Goal: Task Accomplishment & Management: Manage account settings

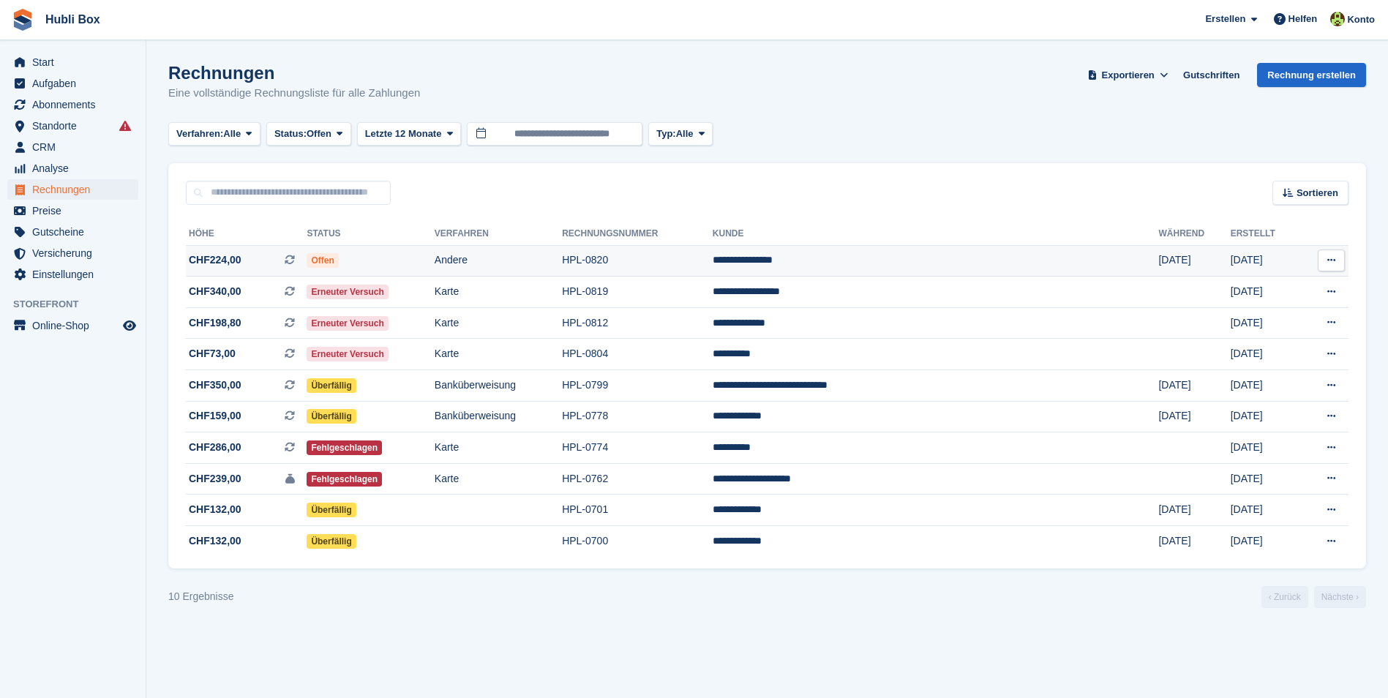
click at [400, 262] on td "Offen" at bounding box center [370, 260] width 127 height 31
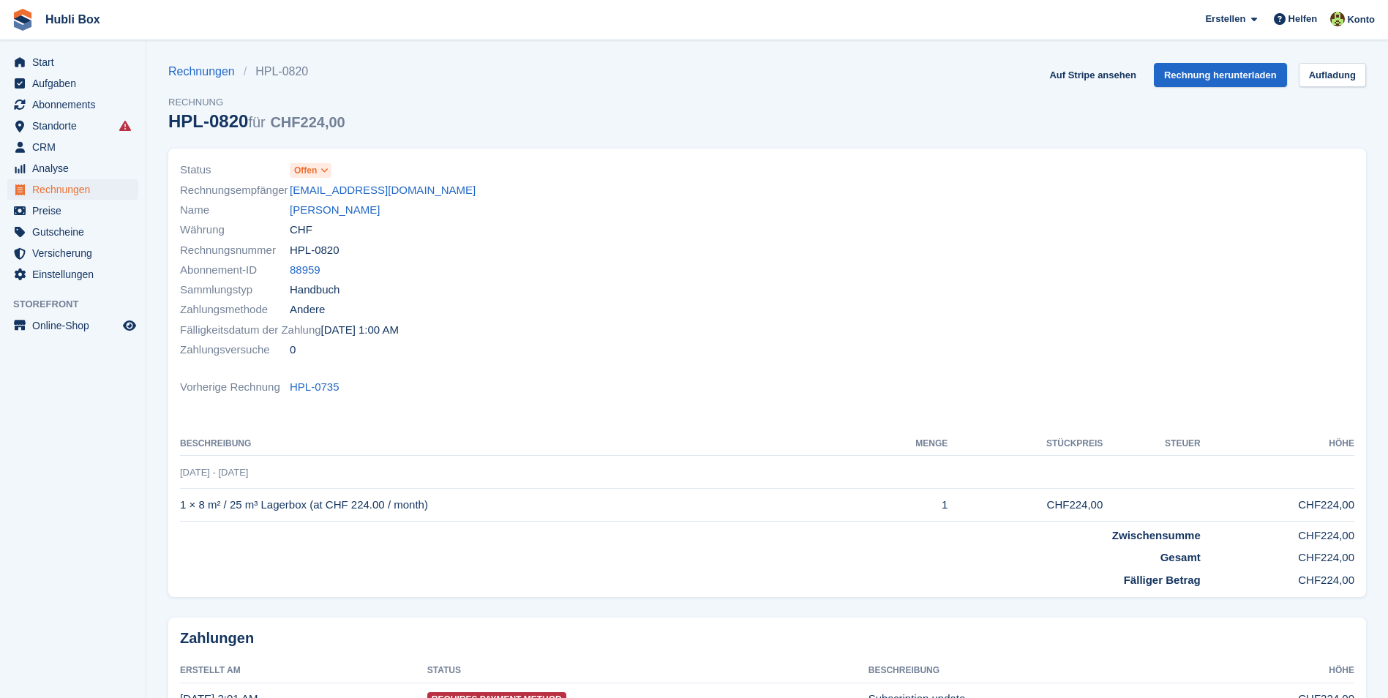
click at [321, 175] on span at bounding box center [325, 171] width 12 height 12
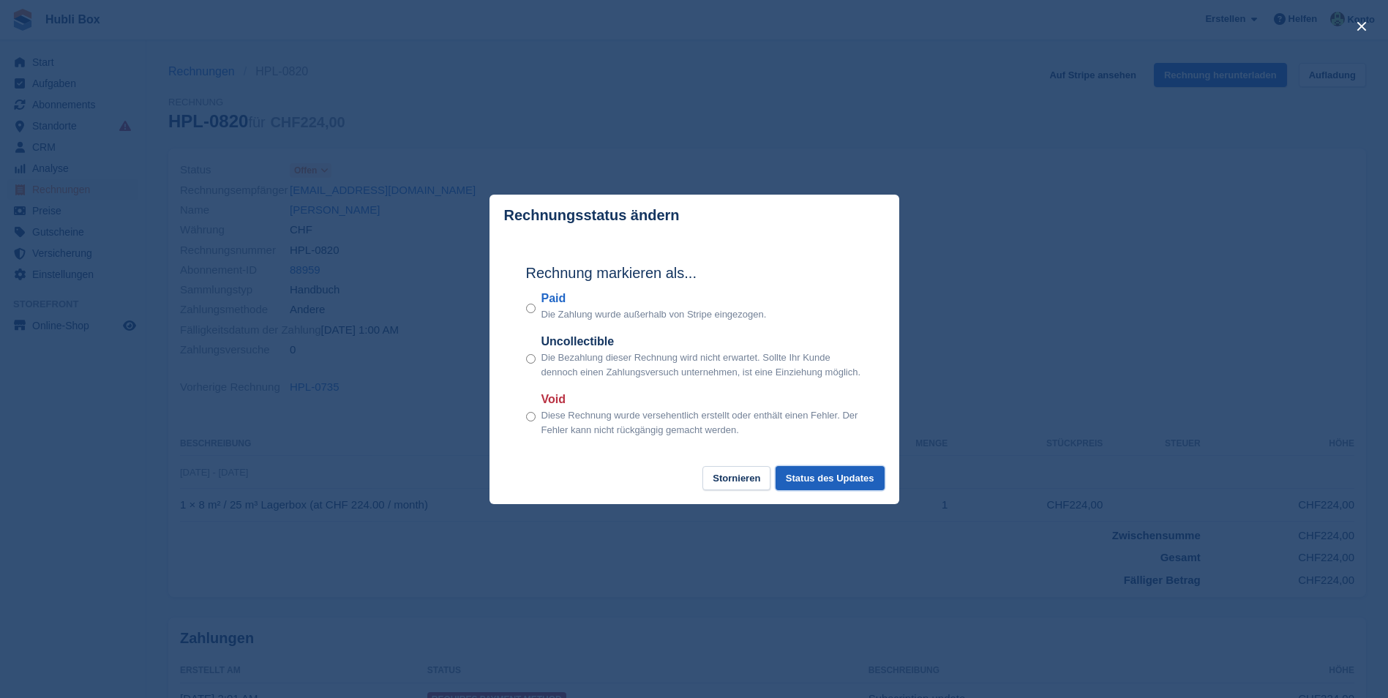
click at [842, 473] on button "Status des Updates" at bounding box center [830, 478] width 109 height 24
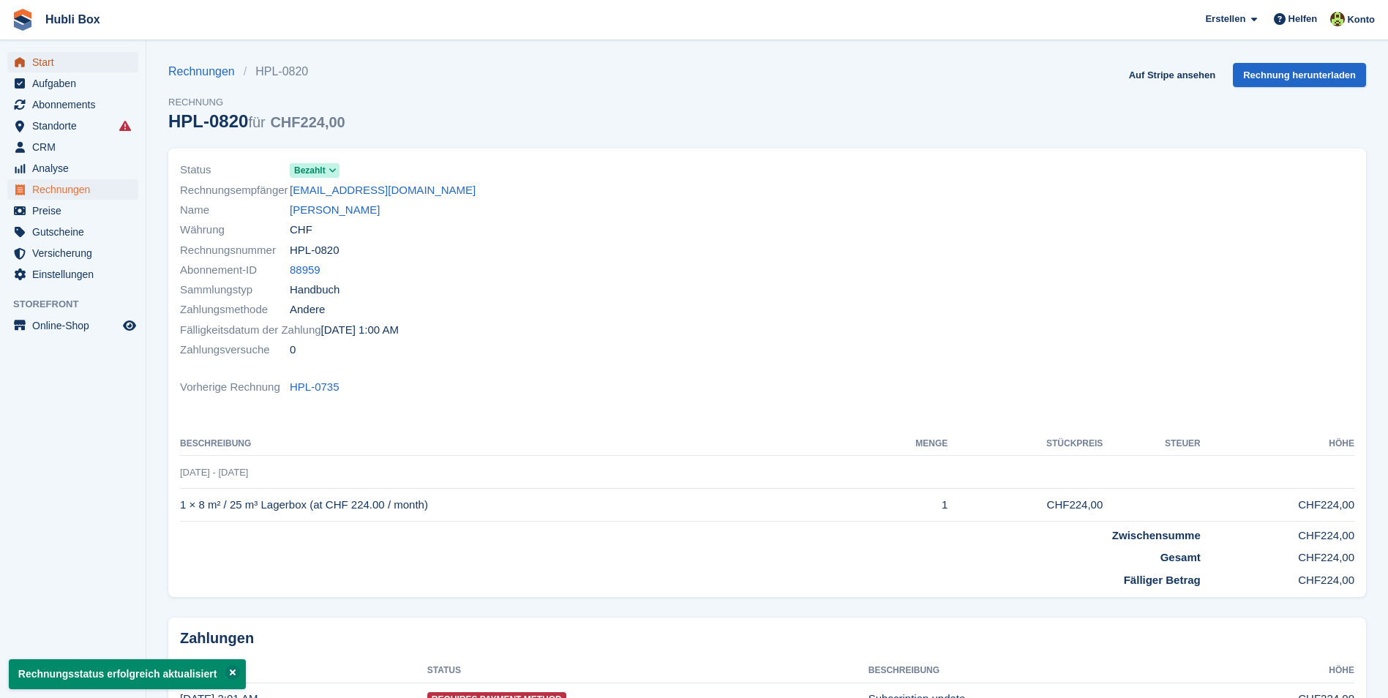
click at [57, 59] on span "Start" at bounding box center [76, 62] width 88 height 20
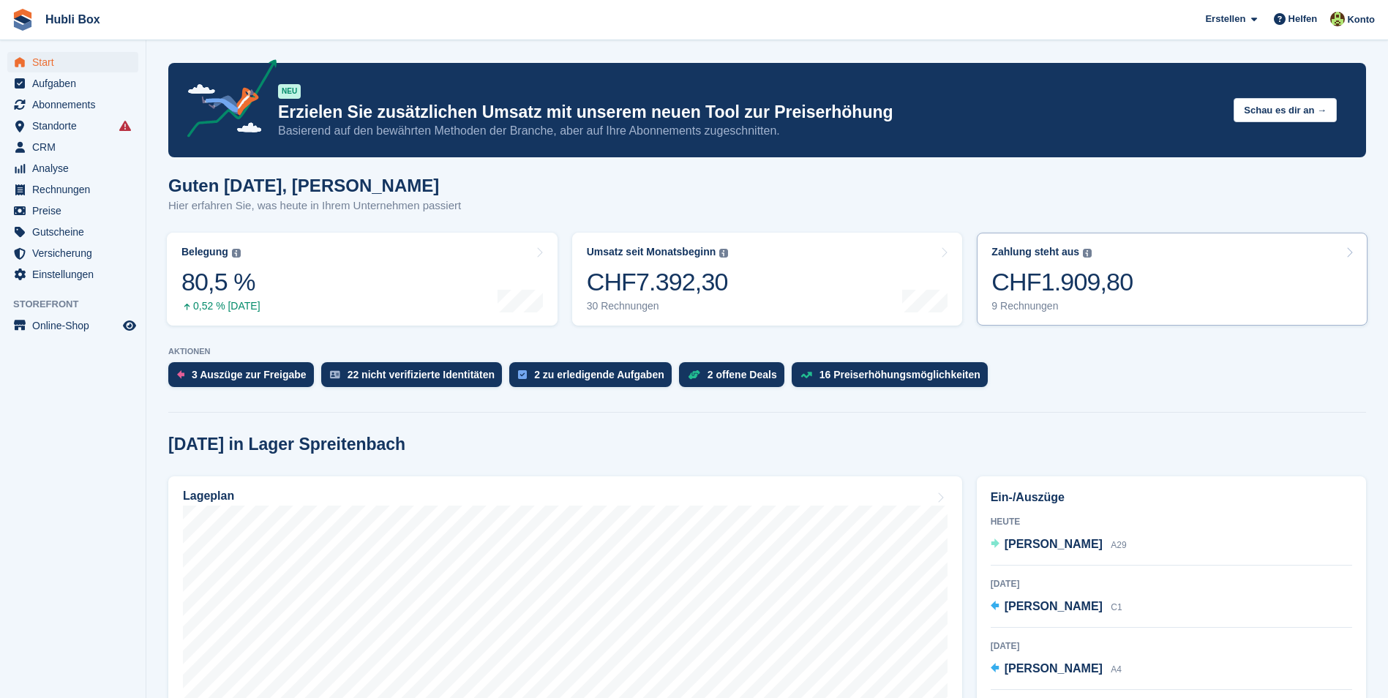
click at [1156, 291] on link "Zahlung steht aus Der gesamte ausstehende Saldo aller offenen Rechnungen. CHF1.…" at bounding box center [1172, 279] width 391 height 93
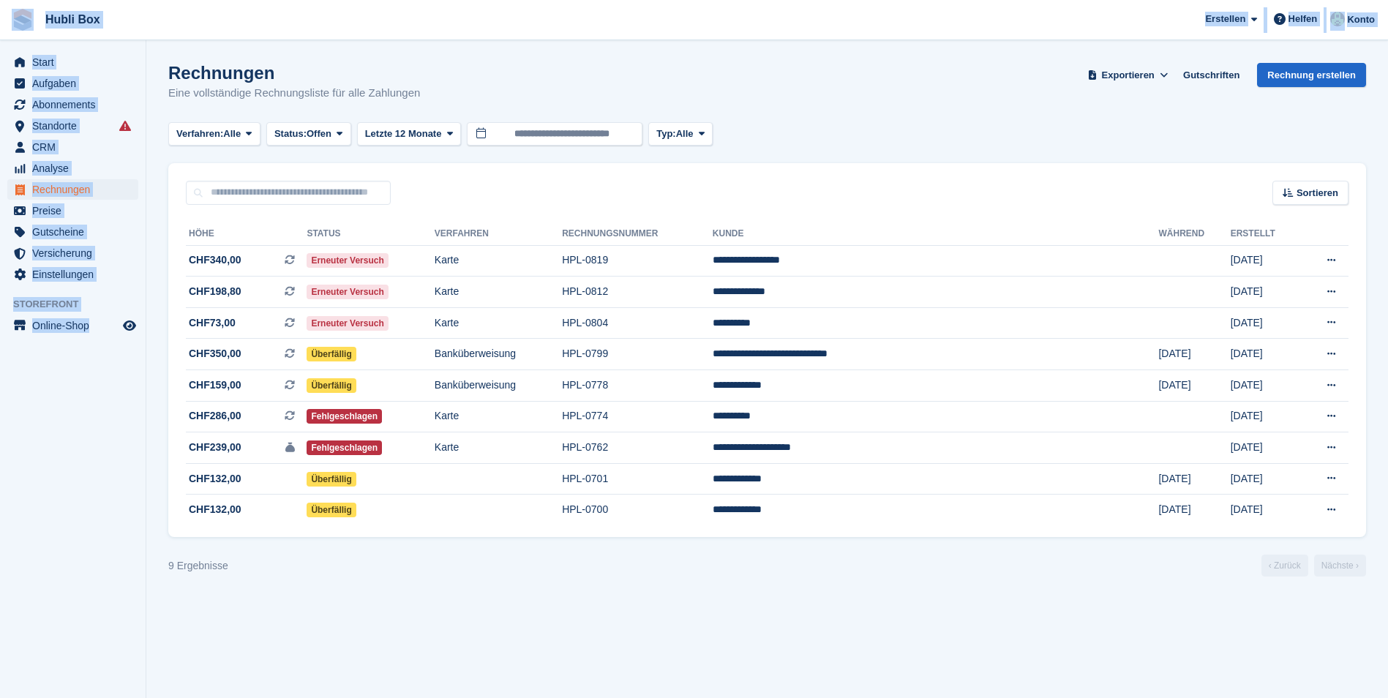
drag, startPoint x: 130, startPoint y: 354, endPoint x: 20, endPoint y: 35, distance: 337.5
click at [20, 35] on div "Hubli Box [GEOGRAPHIC_DATA] Abonnement Rechnung Kontakt Deal [GEOGRAPHIC_DATA] …" at bounding box center [694, 349] width 1388 height 698
click at [49, 540] on aside "Start Aufgaben Abonnements Abonnements Abonnements Preiserhöhungen NEU Preiserh…" at bounding box center [73, 352] width 146 height 625
drag, startPoint x: 134, startPoint y: 348, endPoint x: 15, endPoint y: 53, distance: 317.5
click at [15, 53] on aside "Start Aufgaben Abonnements Abonnements Abonnements Preiserhöhungen NEU Preiserh…" at bounding box center [73, 352] width 146 height 625
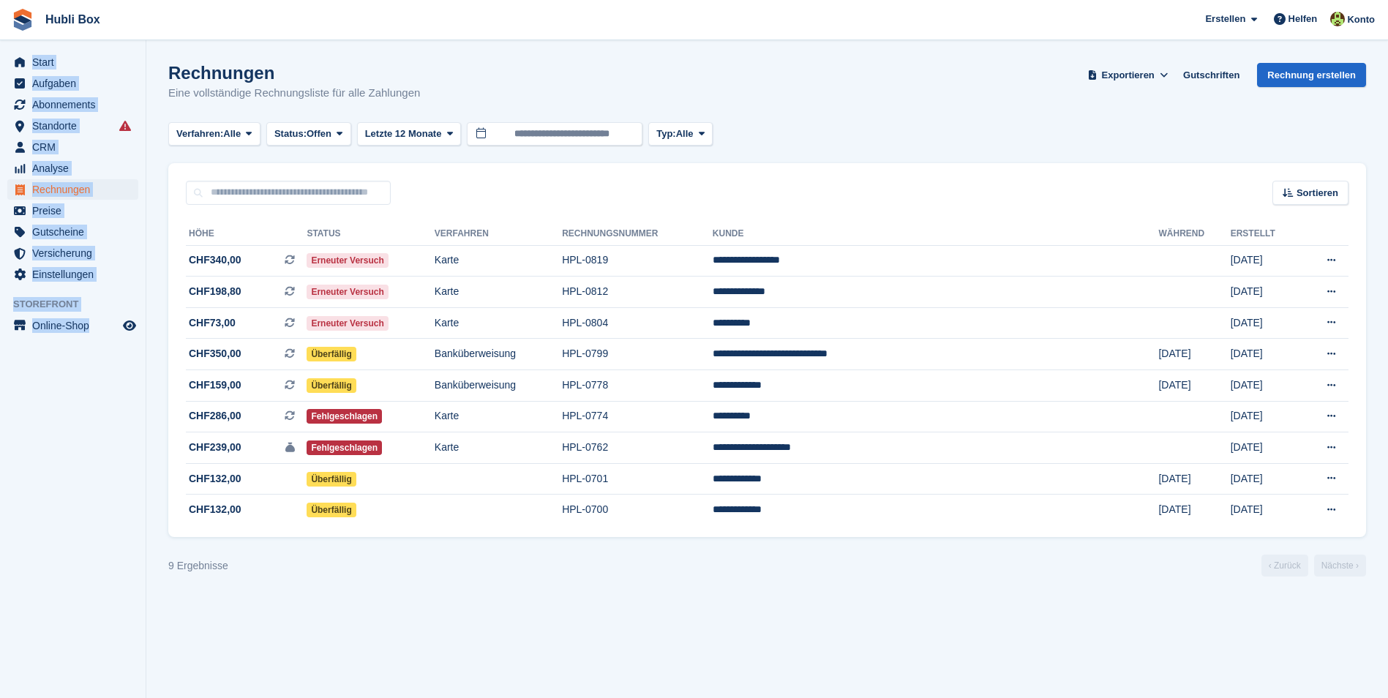
click at [42, 481] on aside "Start Aufgaben Abonnements Abonnements Abonnements Preiserhöhungen NEU Preiserh…" at bounding box center [73, 352] width 146 height 625
drag, startPoint x: 145, startPoint y: 342, endPoint x: 16, endPoint y: 32, distance: 335.3
click at [16, 32] on div "Hubli Box [GEOGRAPHIC_DATA] Abonnement Rechnung Kontakt Deal [GEOGRAPHIC_DATA] …" at bounding box center [694, 349] width 1388 height 698
click at [57, 506] on aside "Start Aufgaben Abonnements Abonnements Abonnements Preiserhöhungen NEU Preiserh…" at bounding box center [73, 352] width 146 height 625
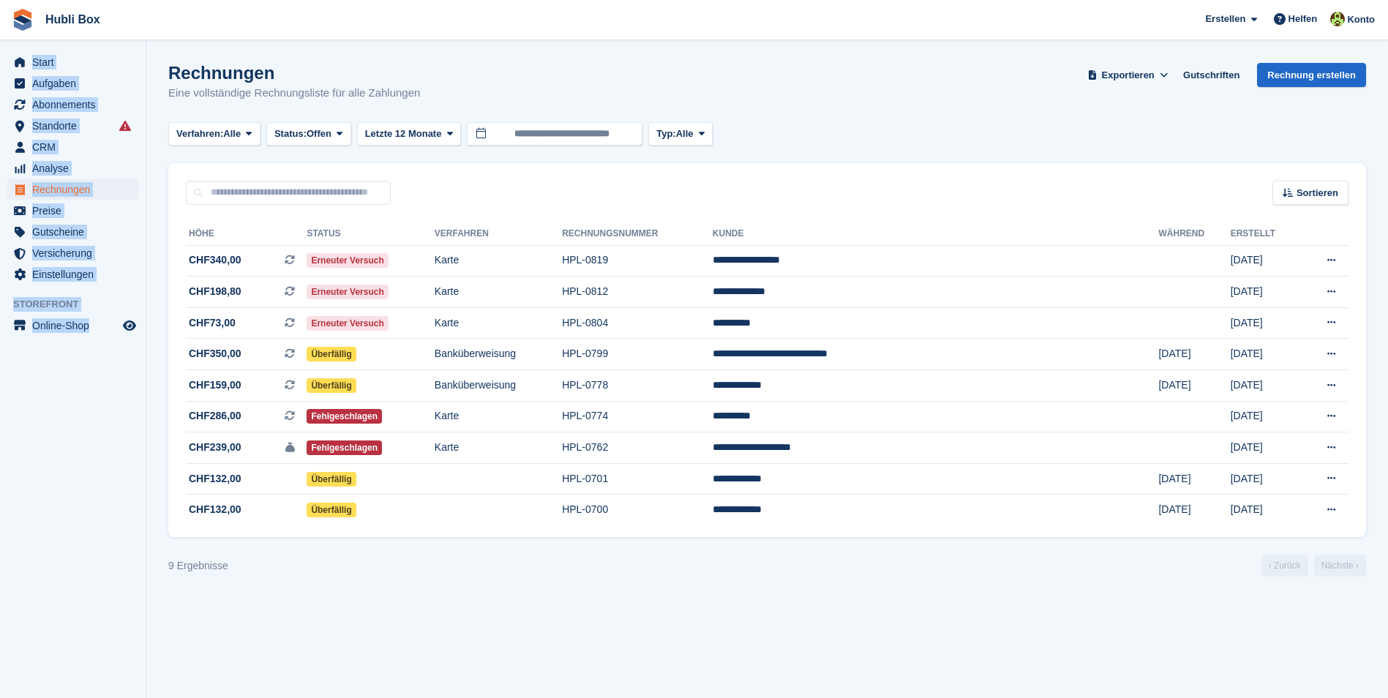
drag, startPoint x: 130, startPoint y: 339, endPoint x: 24, endPoint y: 45, distance: 311.9
click at [24, 45] on aside "Start Aufgaben Abonnements Abonnements Abonnements Preiserhöhungen NEU Preiserh…" at bounding box center [73, 352] width 146 height 625
click at [37, 43] on aside "Start Aufgaben Abonnements Abonnements Abonnements Preiserhöhungen NEU Preiserh…" at bounding box center [73, 352] width 146 height 625
drag, startPoint x: 140, startPoint y: 341, endPoint x: 26, endPoint y: 44, distance: 318.1
click at [26, 44] on aside "Start Aufgaben Abonnements Abonnements Abonnements Preiserhöhungen NEU Preiserh…" at bounding box center [73, 352] width 146 height 625
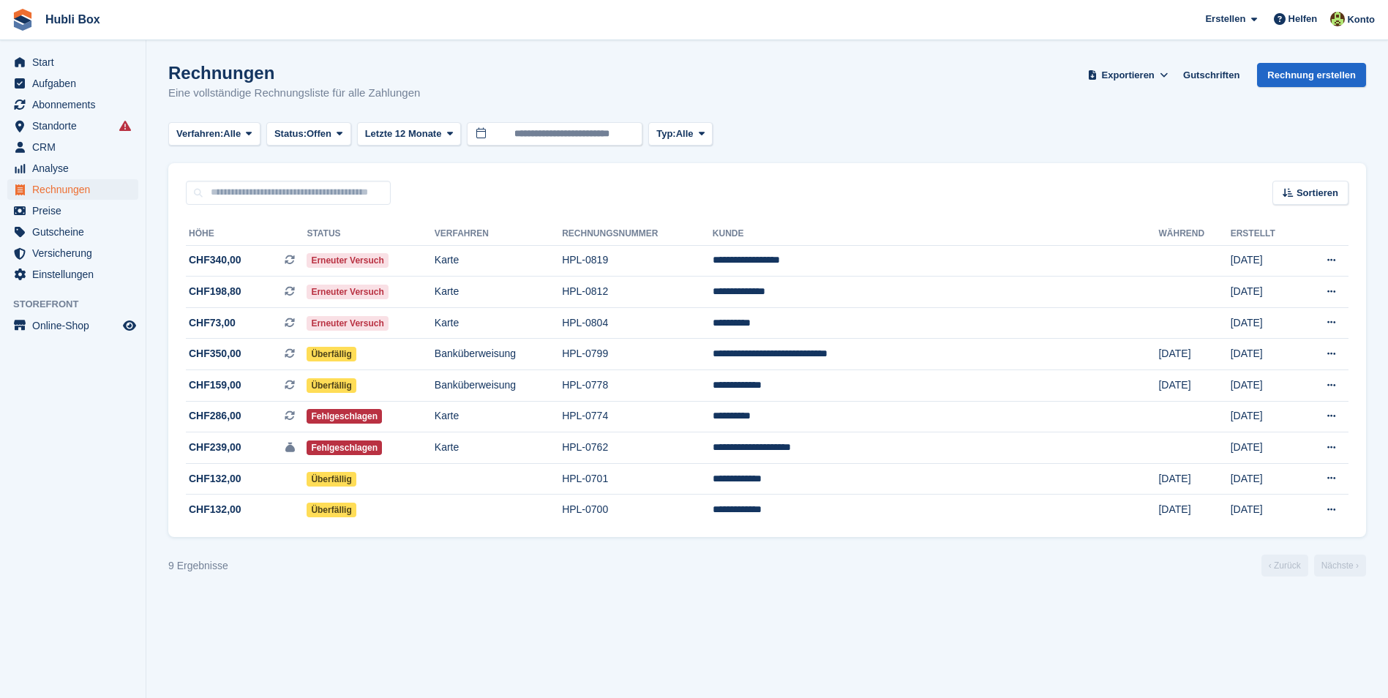
click at [26, 44] on aside "Start Aufgaben Abonnements Abonnements Abonnements Preiserhöhungen NEU Preiserh…" at bounding box center [73, 352] width 146 height 625
click at [85, 460] on aside "Start Aufgaben Abonnements Abonnements Abonnements Preiserhöhungen NEU Preiserh…" at bounding box center [73, 352] width 146 height 625
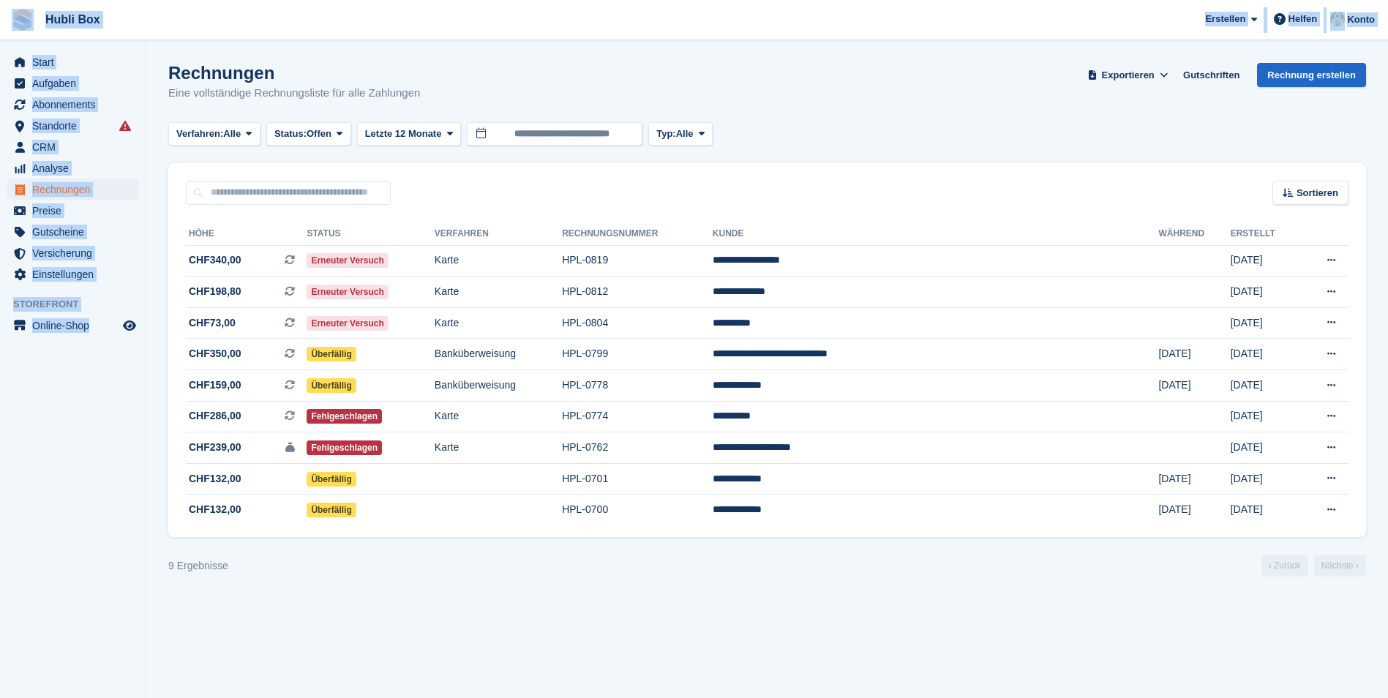
drag, startPoint x: 142, startPoint y: 349, endPoint x: 7, endPoint y: 17, distance: 358.6
click at [7, 17] on div "Hubli Box [GEOGRAPHIC_DATA] Abonnement Rechnung Kontakt Deal [GEOGRAPHIC_DATA] …" at bounding box center [694, 349] width 1388 height 698
click at [56, 457] on aside "Start Aufgaben Abonnements Abonnements Abonnements Preiserhöhungen NEU Preiserh…" at bounding box center [73, 352] width 146 height 625
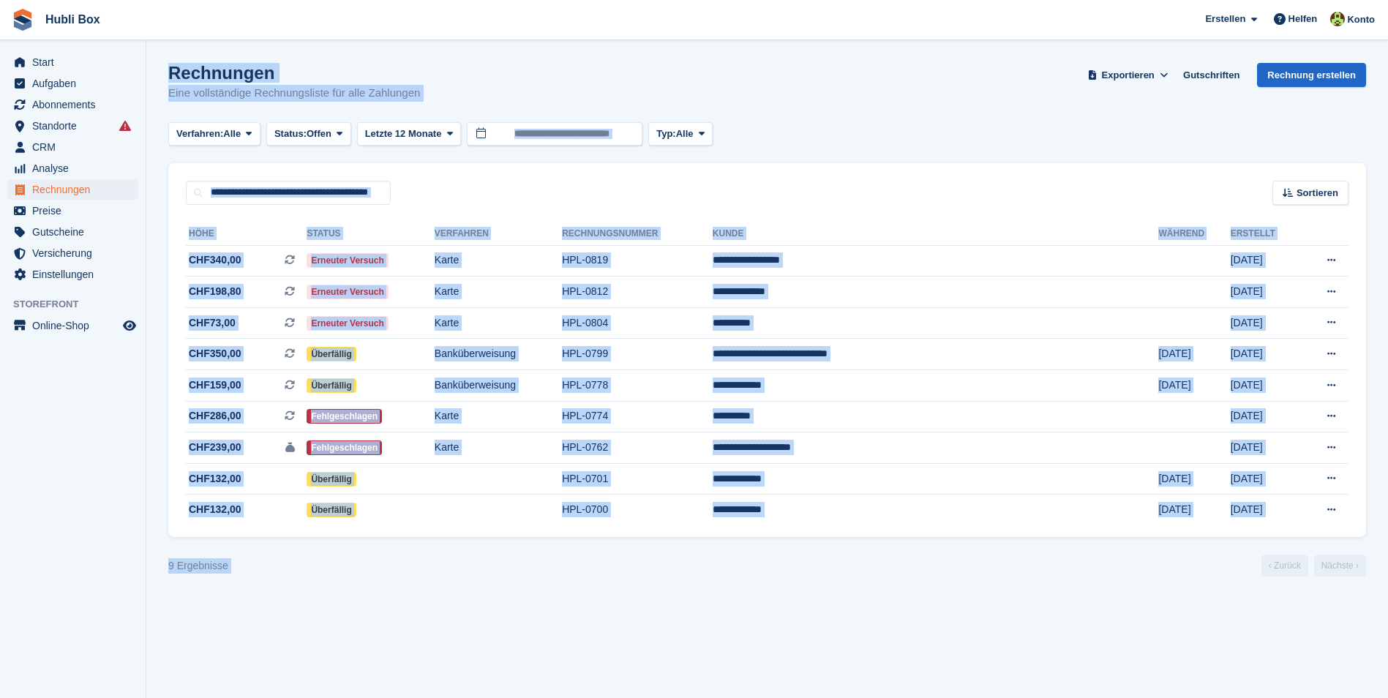
drag, startPoint x: 138, startPoint y: 340, endPoint x: 1271, endPoint y: 624, distance: 1168.1
click at [1271, 624] on div "Start Aufgaben Abonnements Abonnements Abonnements Preiserhöhungen NEU Preiserh…" at bounding box center [694, 349] width 1388 height 698
click at [1169, 600] on section "Rechnungen Eine vollständige Rechnungsliste für alle Zahlungen Exportieren Expo…" at bounding box center [767, 349] width 1242 height 698
drag, startPoint x: 328, startPoint y: 602, endPoint x: 162, endPoint y: 61, distance: 566.3
click at [162, 61] on section "Rechnungen Eine vollständige Rechnungsliste für alle Zahlungen Exportieren Expo…" at bounding box center [767, 349] width 1242 height 698
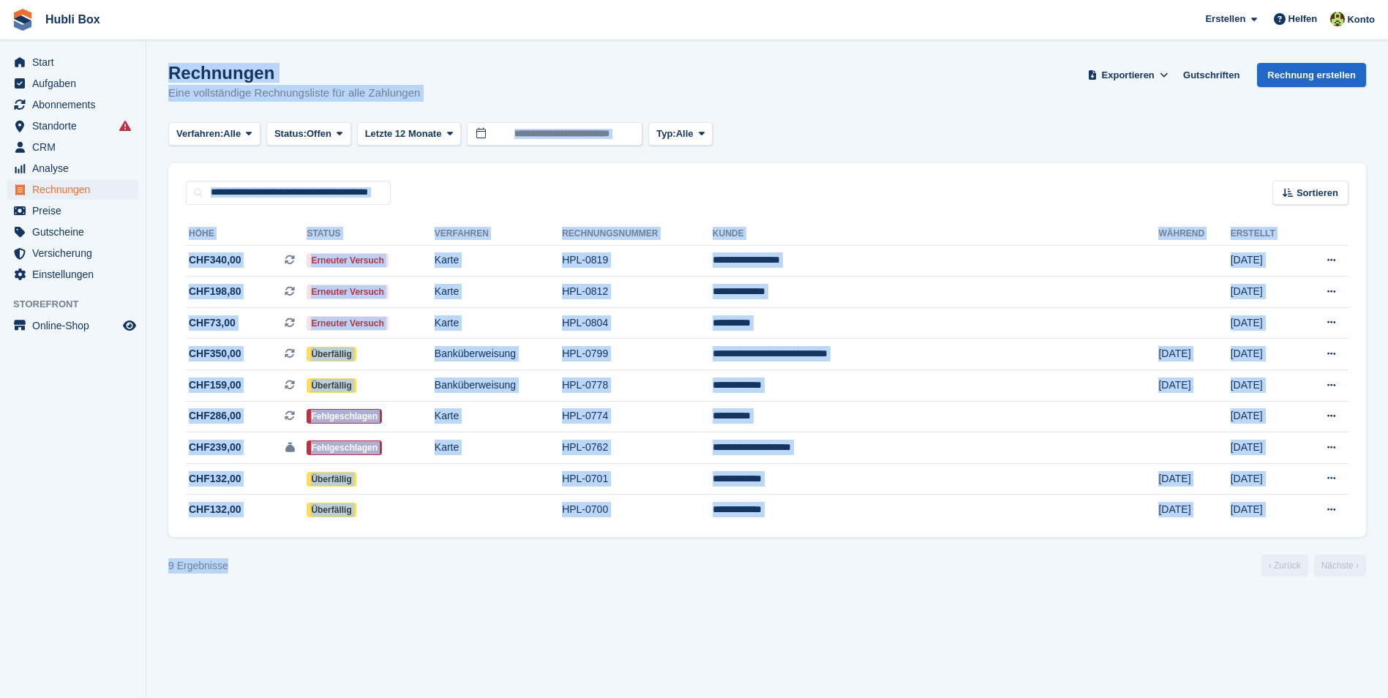
click at [305, 77] on h1 "Rechnungen" at bounding box center [294, 73] width 252 height 20
drag, startPoint x: 161, startPoint y: 68, endPoint x: 1222, endPoint y: 589, distance: 1182.3
click at [1222, 589] on section "Rechnungen Eine vollständige Rechnungsliste für alle Zahlungen Exportieren Expo…" at bounding box center [767, 349] width 1242 height 698
click at [966, 604] on section "Rechnungen Eine vollständige Rechnungsliste für alle Zahlungen Exportieren Expo…" at bounding box center [767, 349] width 1242 height 698
drag, startPoint x: 239, startPoint y: 571, endPoint x: 168, endPoint y: 64, distance: 511.6
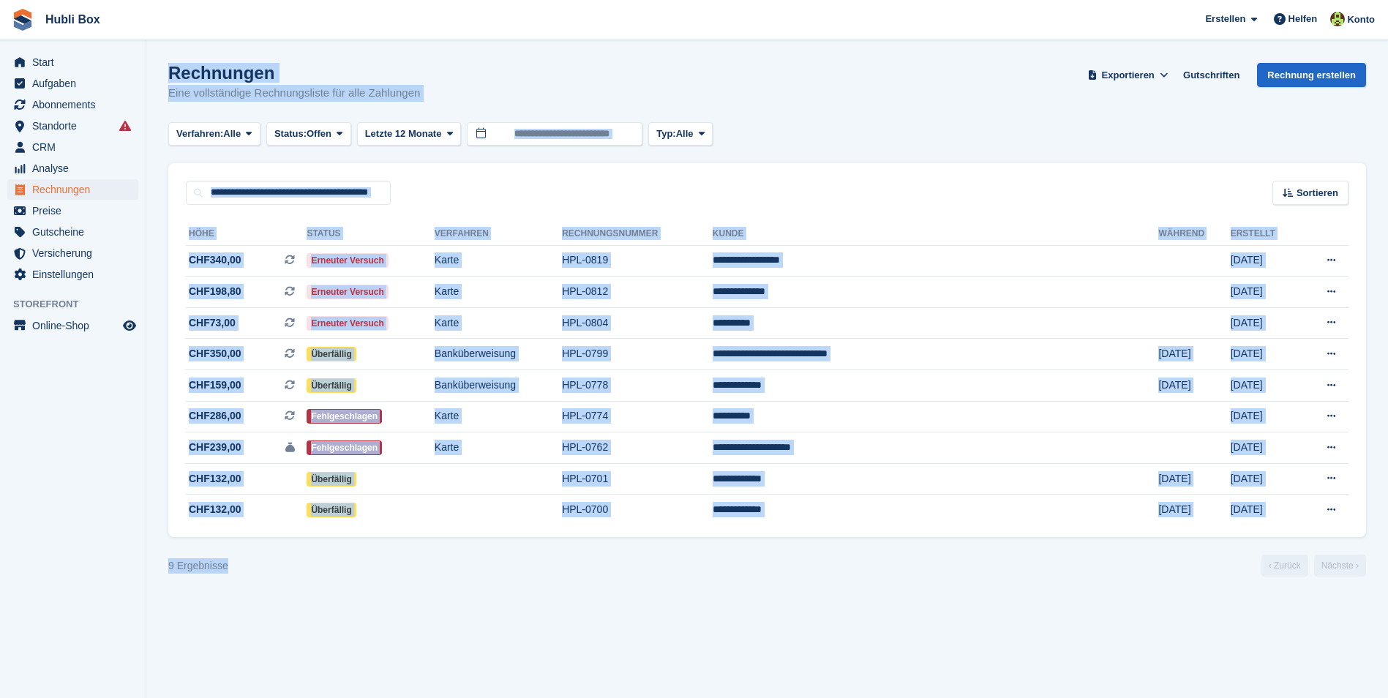
click at [168, 64] on section "Rechnungen Eine vollständige Rechnungsliste für alle Zahlungen Exportieren Expo…" at bounding box center [767, 349] width 1242 height 698
drag, startPoint x: 168, startPoint y: 64, endPoint x: 1032, endPoint y: 577, distance: 1005.2
click at [1032, 577] on section "Rechnungen Eine vollständige Rechnungsliste für alle Zahlungen Exportieren Expo…" at bounding box center [767, 349] width 1242 height 698
click at [351, 570] on div "9 Ergebnisse ‹ Zurück Nächste ›" at bounding box center [767, 566] width 1198 height 22
